Goal: Information Seeking & Learning: Learn about a topic

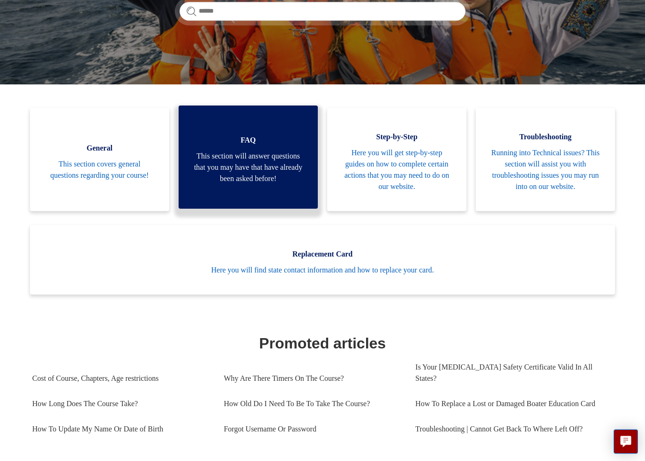
scroll to position [163, 0]
click at [248, 167] on span "This section will answer questions that you may have that have already been ask…" at bounding box center [248, 167] width 111 height 34
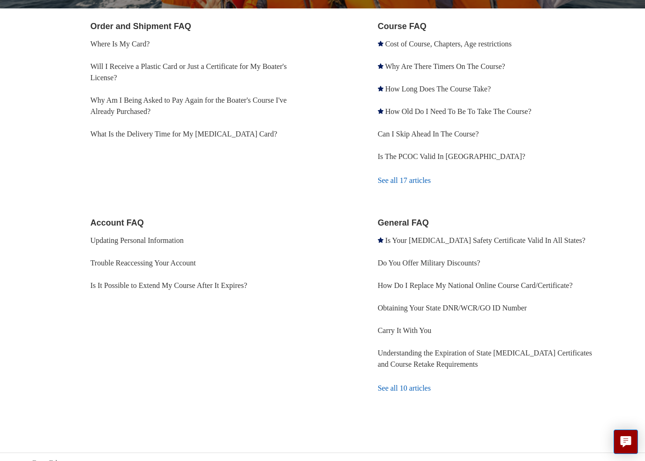
scroll to position [170, 0]
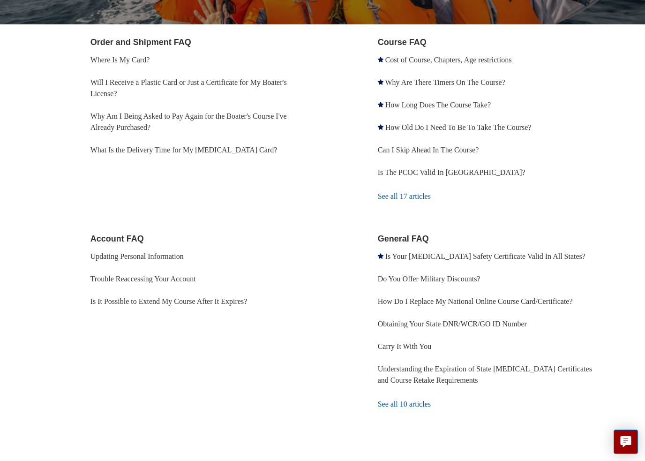
click at [44, 300] on div "Order and Shipment FAQ Where Is My Card? Will I Receive a Plastic Card or Just …" at bounding box center [322, 238] width 580 height 404
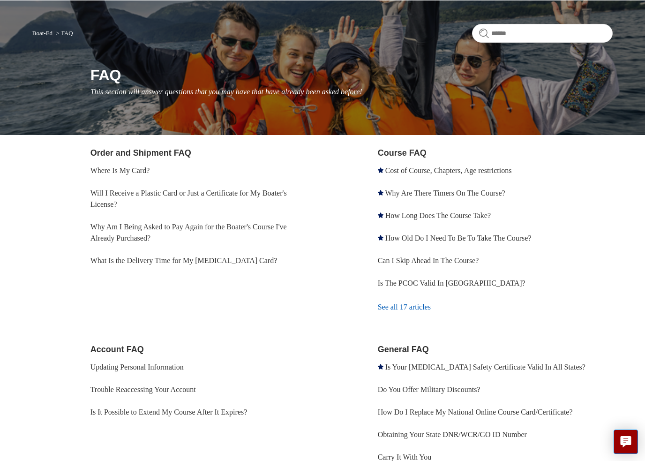
scroll to position [52, 0]
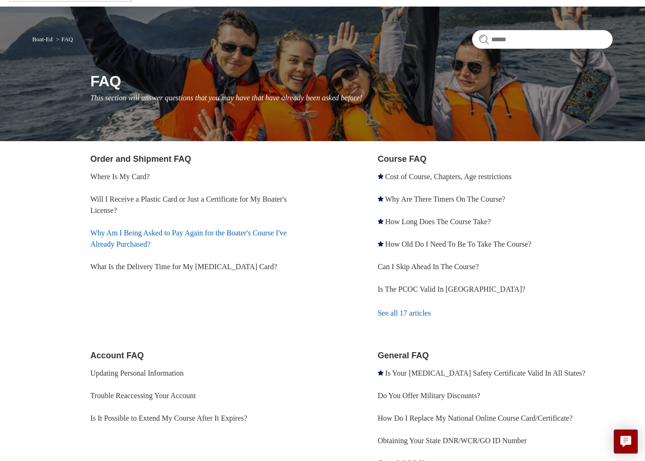
click at [103, 236] on link "Why Am I Being Asked to Pay Again for the Boater's Course I've Already Purchase…" at bounding box center [188, 238] width 196 height 19
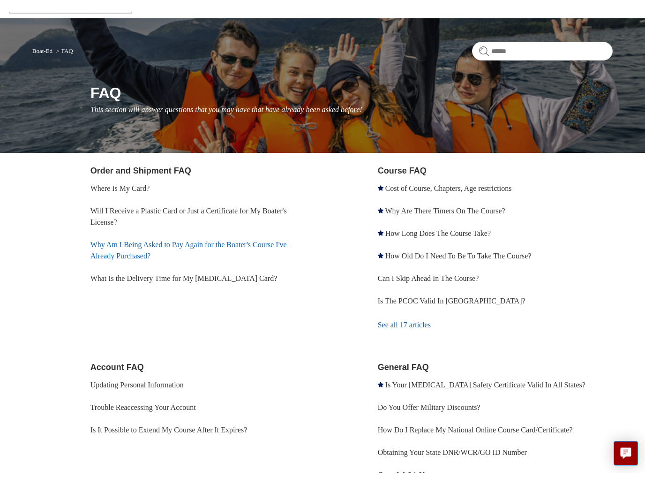
scroll to position [0, 0]
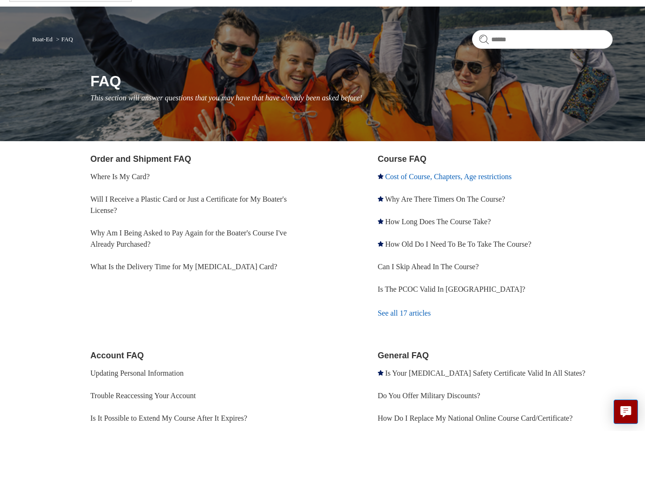
click at [501, 225] on link "Cost of Course, Chapters, Age restrictions" at bounding box center [448, 229] width 127 height 8
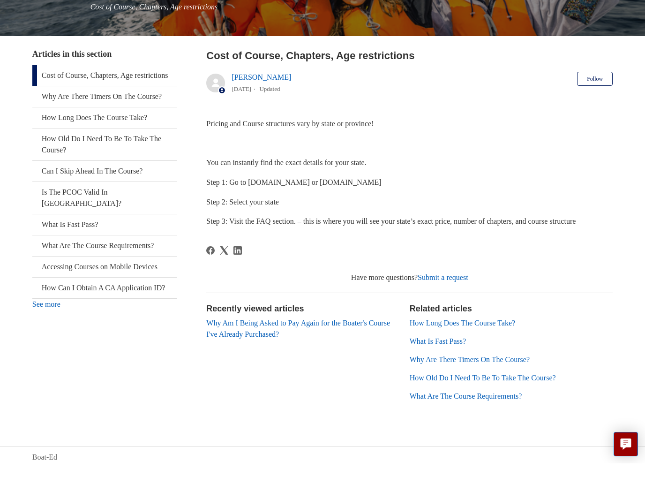
scroll to position [126, 0]
